Goal: Task Accomplishment & Management: Manage account settings

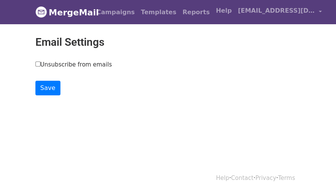
click at [60, 67] on label "Unsubscribe from emails" at bounding box center [73, 64] width 76 height 9
click at [40, 66] on input "Unsubscribe from emails" at bounding box center [37, 64] width 5 height 5
checkbox input "true"
click at [53, 99] on body "MergeMail Campaigns Templates Reports Open Gmail Daily emails left: 50 Help ake…" at bounding box center [168, 63] width 336 height 126
click at [52, 97] on body "MergeMail Campaigns Templates Reports Open Gmail Daily emails left: 50 Help ake…" at bounding box center [168, 63] width 336 height 126
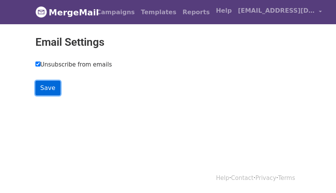
click at [51, 90] on input "Save" at bounding box center [47, 88] width 25 height 15
